Goal: Task Accomplishment & Management: Manage account settings

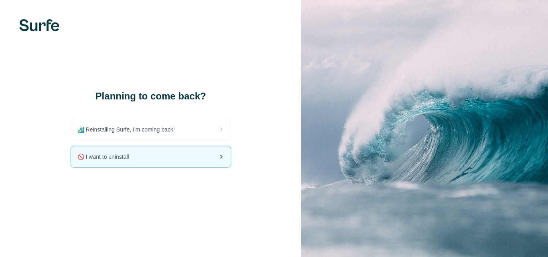
drag, startPoint x: 0, startPoint y: 0, endPoint x: 202, endPoint y: 158, distance: 256.7
click at [202, 158] on div "🚫 I want to uninstall" at bounding box center [151, 156] width 160 height 21
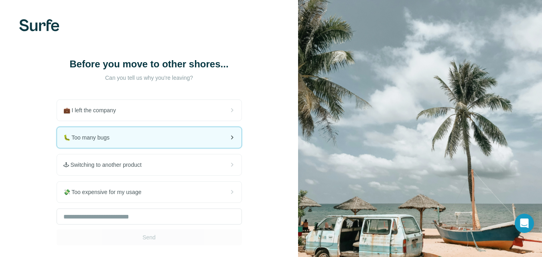
click at [184, 139] on div "🐛 Too many bugs" at bounding box center [149, 137] width 184 height 21
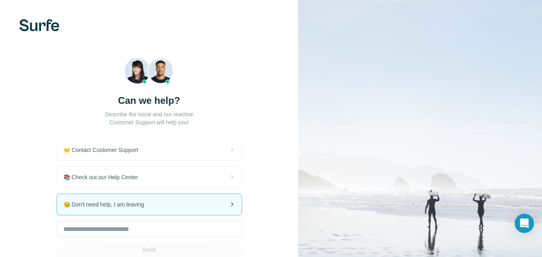
click at [172, 202] on div "😪 Don't need help, I am leaving" at bounding box center [149, 204] width 184 height 21
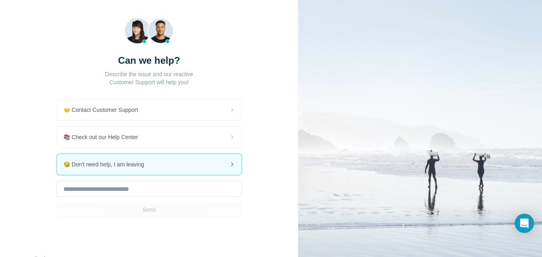
scroll to position [59, 0]
